Goal: Information Seeking & Learning: Learn about a topic

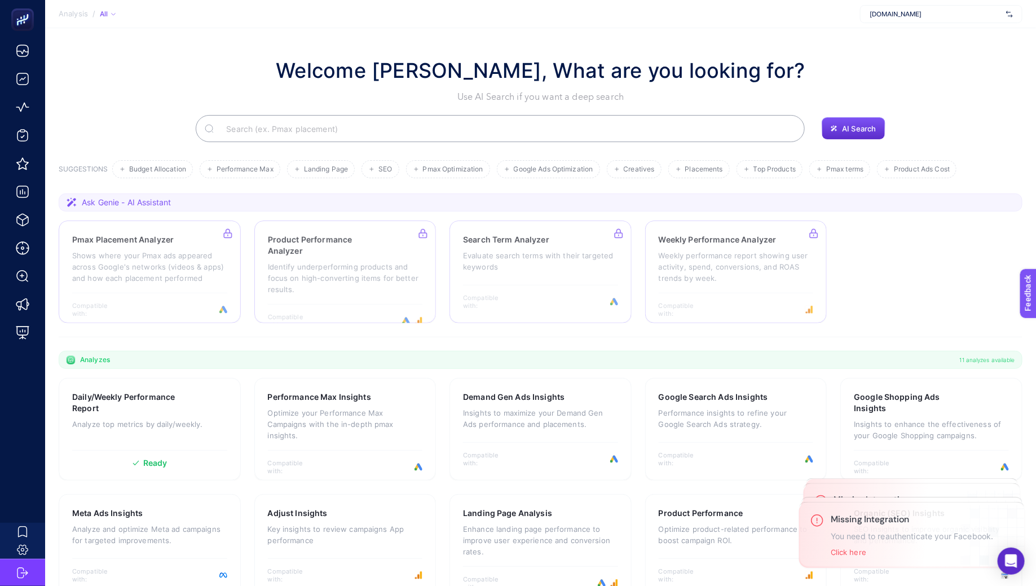
click at [905, 10] on span "ds.com" at bounding box center [936, 14] width 132 height 9
click at [182, 419] on p "Analyze top metrics by daily/weekly." at bounding box center [149, 424] width 155 height 11
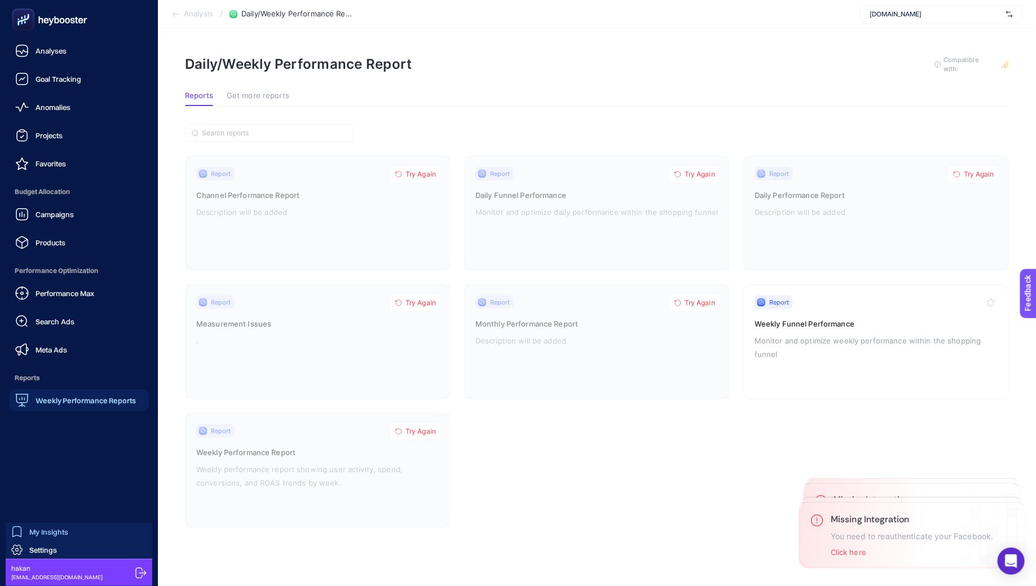
click at [45, 527] on span "My Insights" at bounding box center [48, 531] width 39 height 9
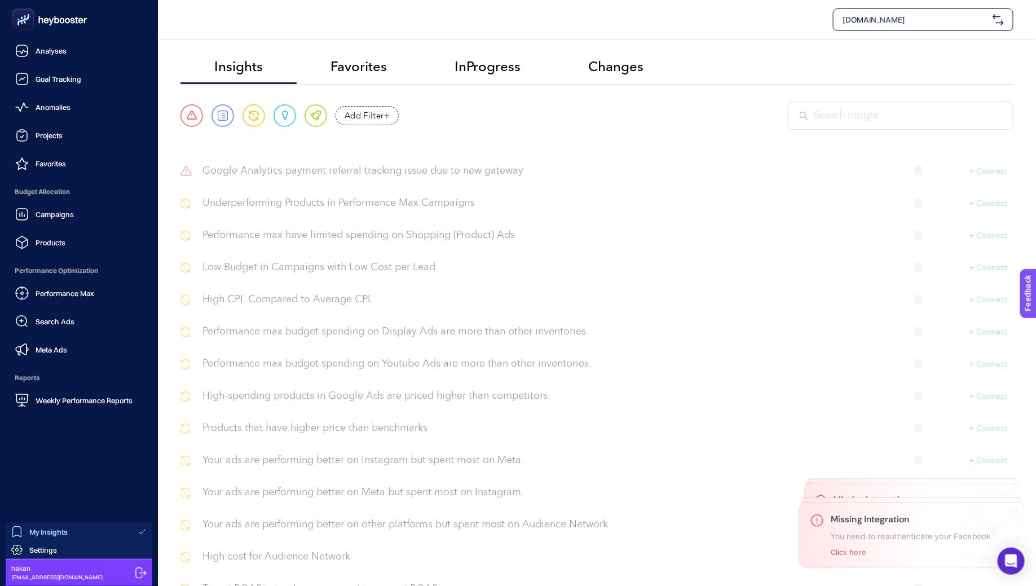
click at [138, 567] on icon at bounding box center [140, 572] width 11 height 11
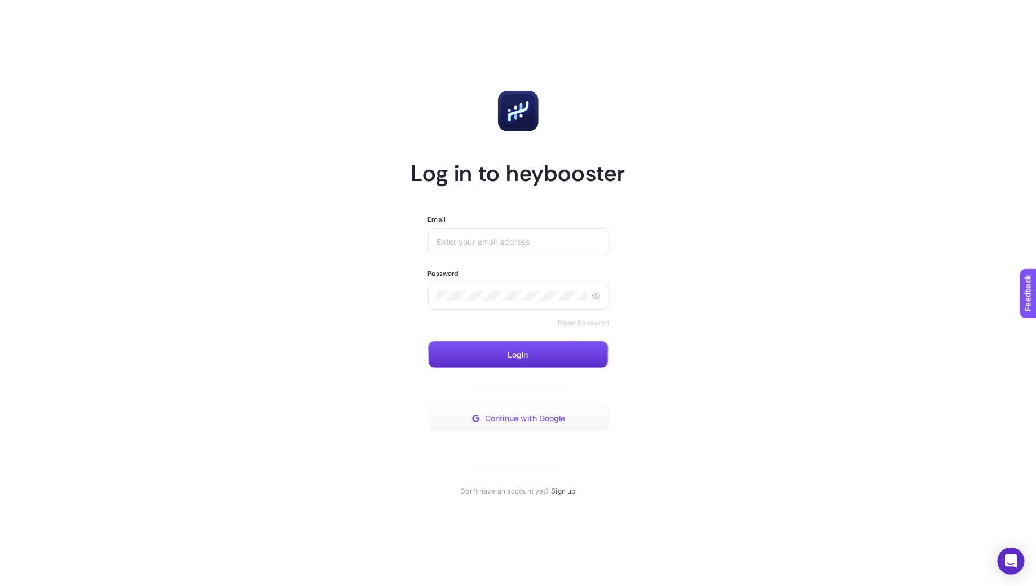
click at [495, 422] on span "Continue with Google" at bounding box center [525, 418] width 81 height 9
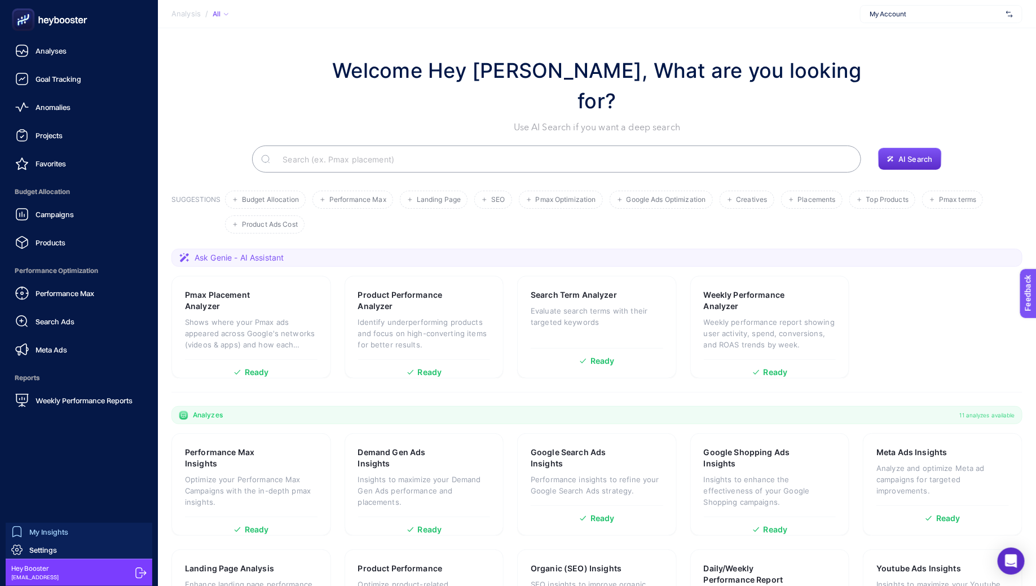
click at [74, 538] on link "My Insights" at bounding box center [79, 532] width 147 height 18
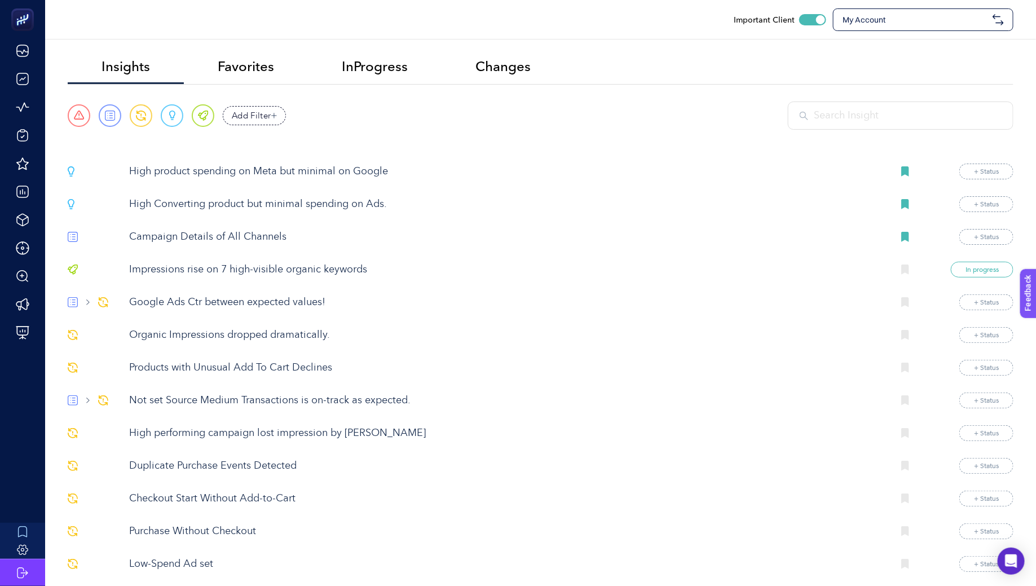
click at [232, 169] on p "High product spending on Meta but minimal on Google" at bounding box center [506, 171] width 755 height 15
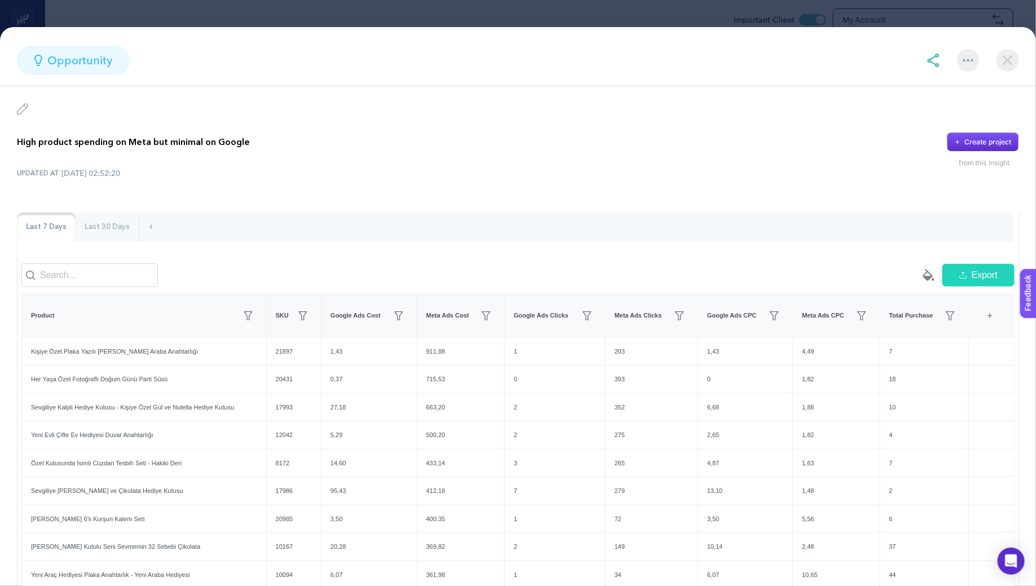
click at [1011, 60] on img at bounding box center [1008, 60] width 23 height 23
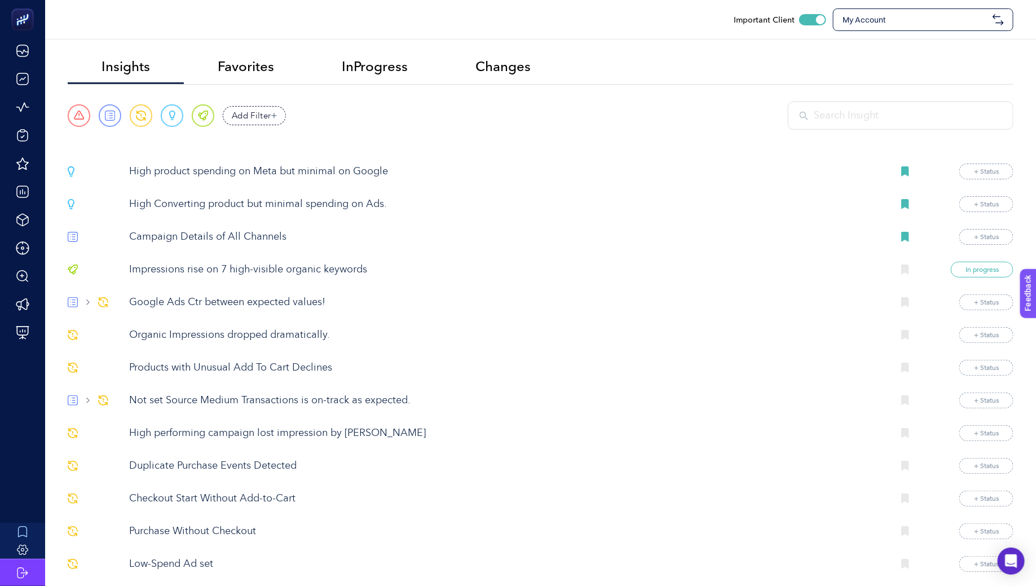
click at [256, 176] on p "High product spending on Meta but minimal on Google" at bounding box center [506, 171] width 755 height 15
